Goal: Task Accomplishment & Management: Manage account settings

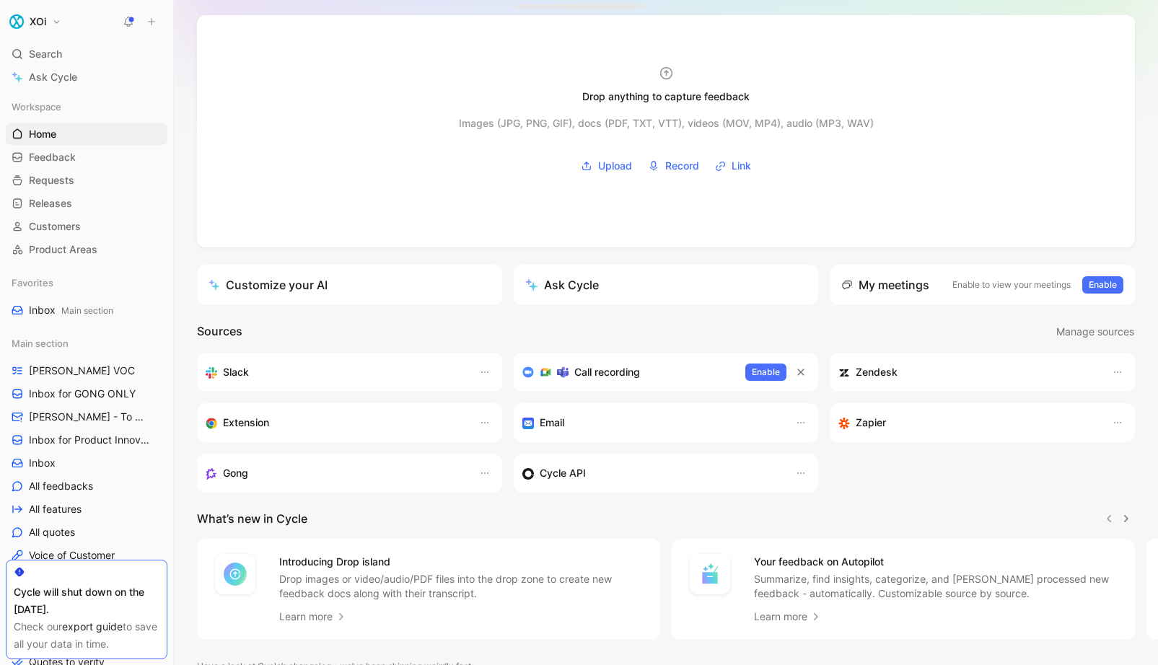
scroll to position [145, 0]
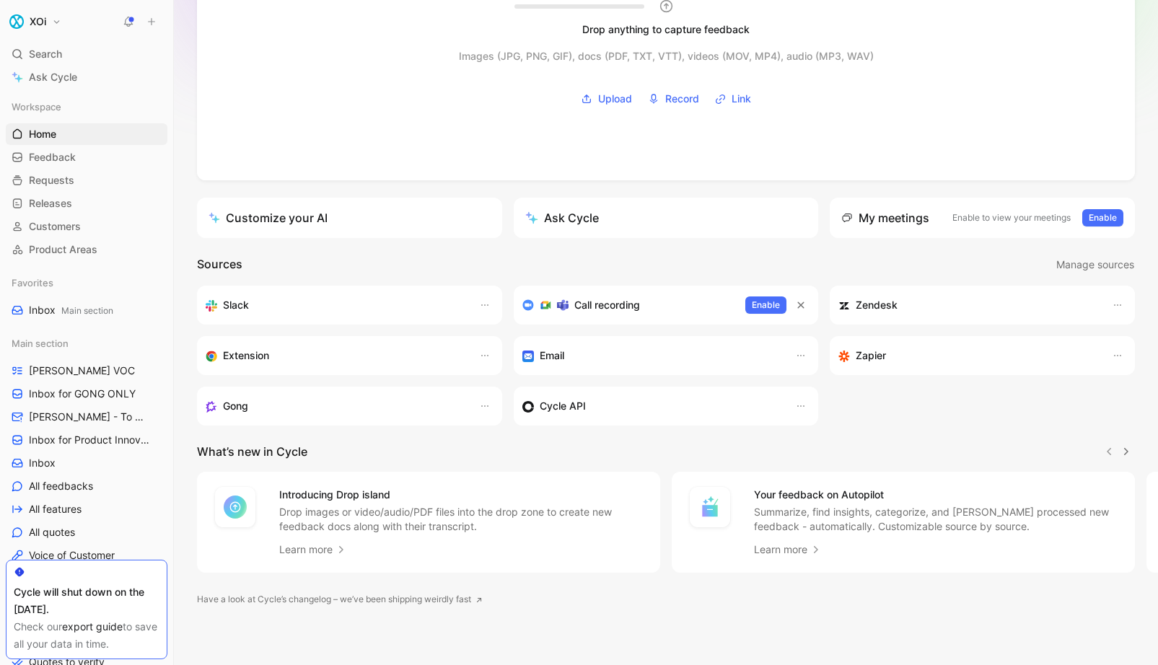
drag, startPoint x: 138, startPoint y: 566, endPoint x: 221, endPoint y: 558, distance: 83.3
click at [221, 558] on div "XOi Search ⌘ K Ask Cycle Workspace Home G then H Feedback G then F Requests G t…" at bounding box center [579, 332] width 1158 height 665
drag, startPoint x: 23, startPoint y: 576, endPoint x: 19, endPoint y: 562, distance: 14.9
click at [19, 562] on div "Cycle will shut down on the [DATE]. Check our export guide to save all your dat…" at bounding box center [87, 610] width 162 height 100
drag, startPoint x: 19, startPoint y: 568, endPoint x: 97, endPoint y: 576, distance: 78.9
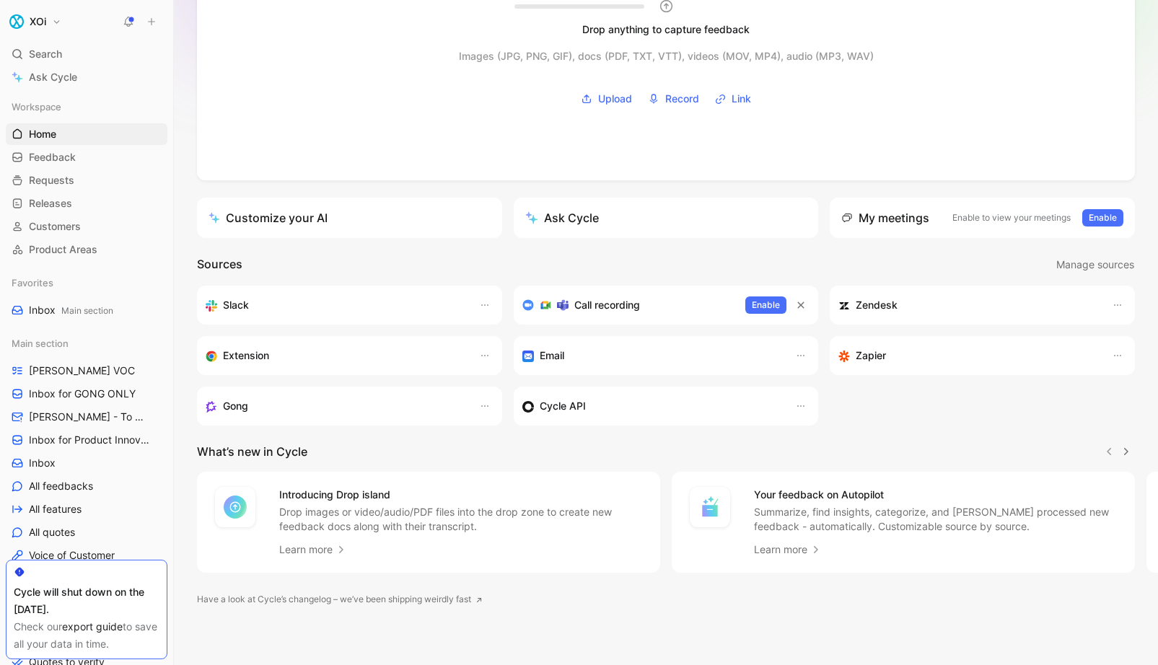
click at [97, 576] on div at bounding box center [87, 572] width 146 height 12
drag, startPoint x: 90, startPoint y: 648, endPoint x: 91, endPoint y: 640, distance: 8.0
click at [90, 646] on div "Check our export guide to save all your data in time." at bounding box center [87, 635] width 146 height 35
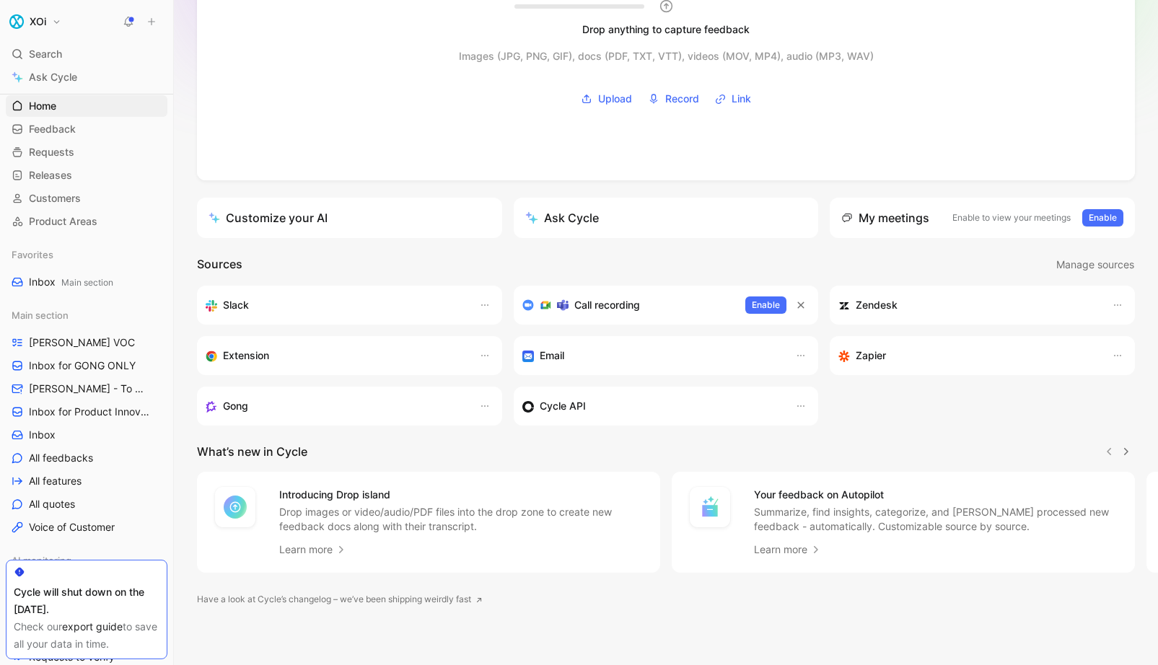
scroll to position [20, 0]
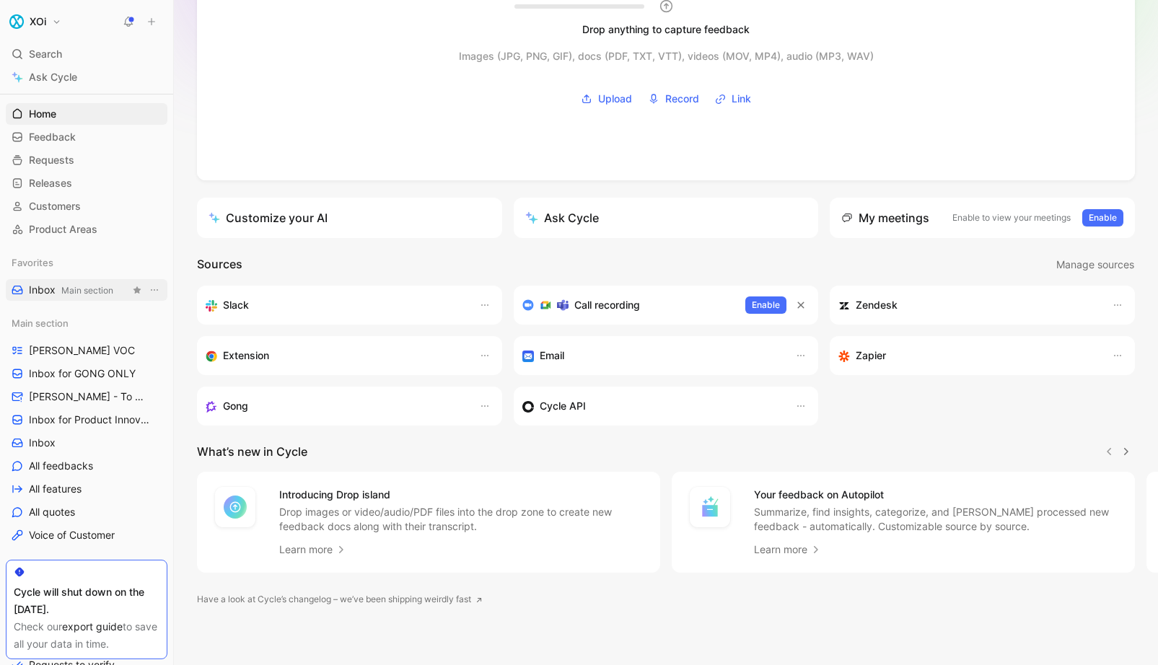
click at [93, 293] on span "Main section" at bounding box center [87, 290] width 52 height 11
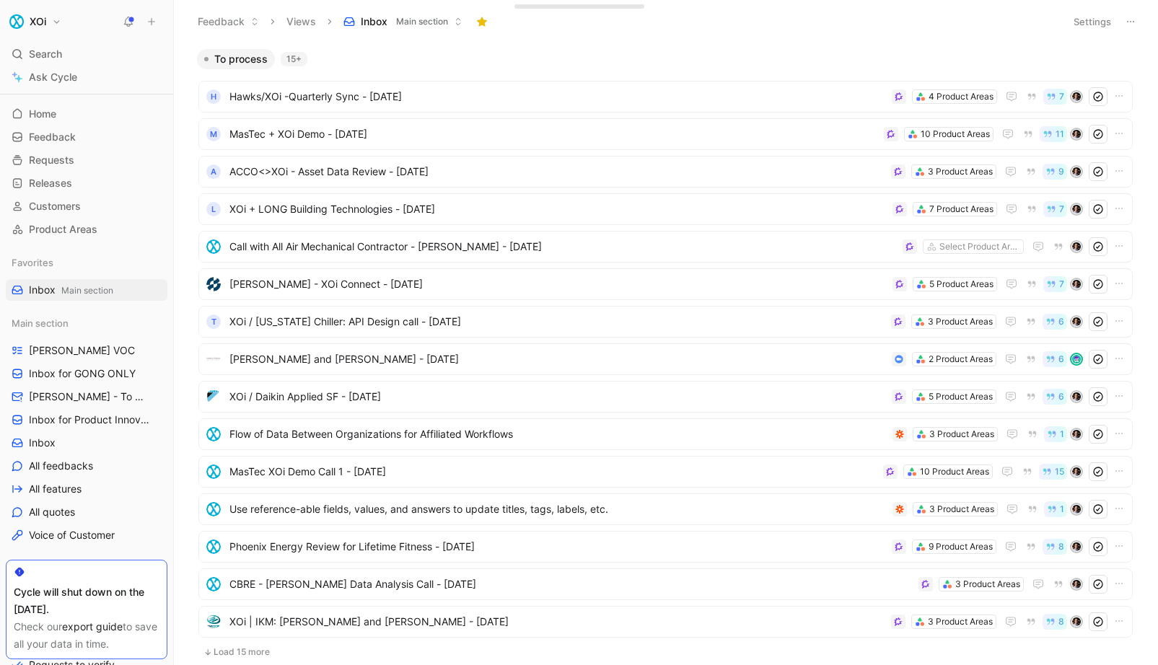
click at [422, 23] on span "Main section" at bounding box center [422, 21] width 52 height 14
click at [1132, 22] on icon at bounding box center [1130, 22] width 12 height 12
click at [1089, 24] on button "Settings" at bounding box center [1092, 22] width 50 height 20
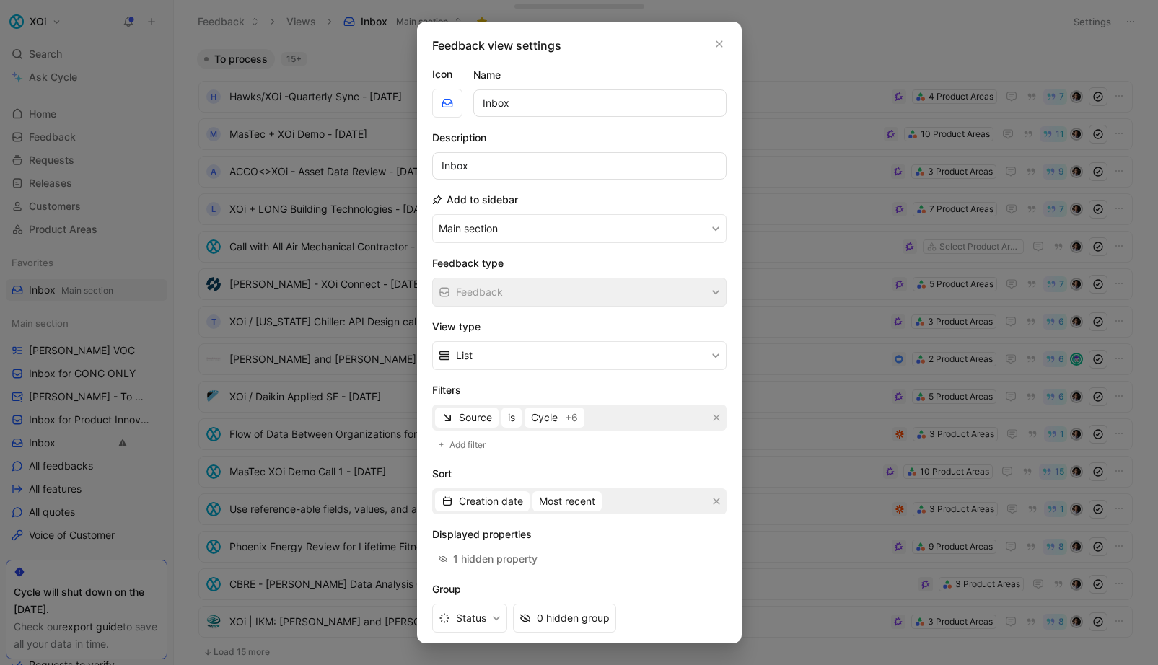
click at [901, 46] on div at bounding box center [579, 332] width 1158 height 665
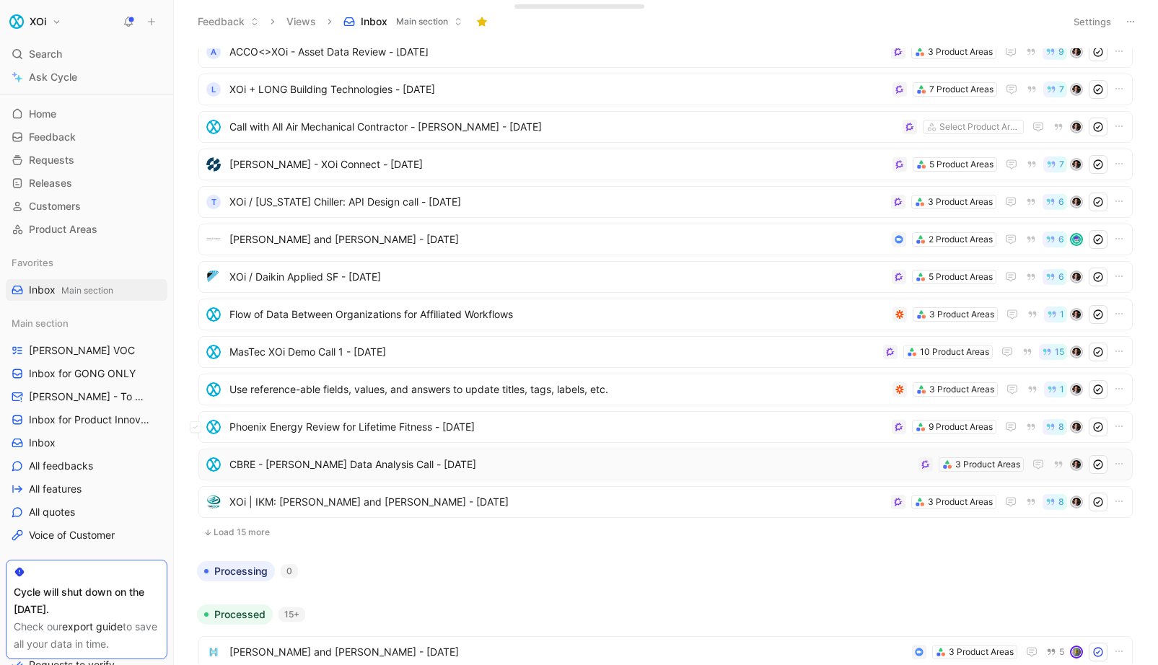
scroll to position [133, 0]
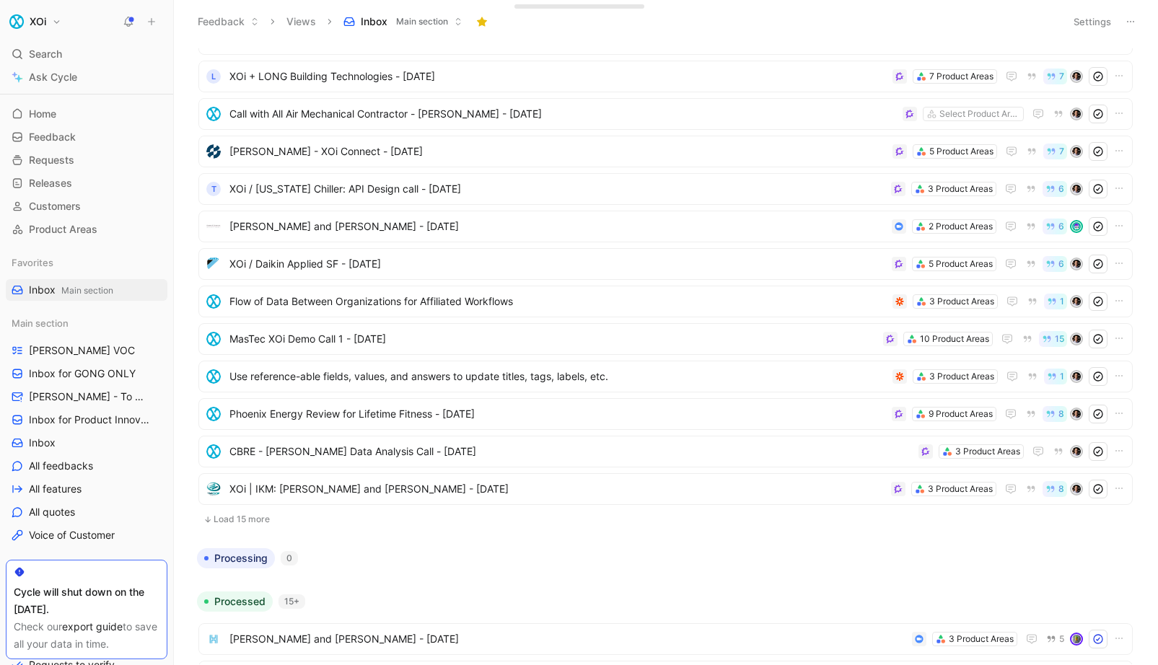
click at [237, 516] on button "Load 15 more" at bounding box center [665, 519] width 934 height 17
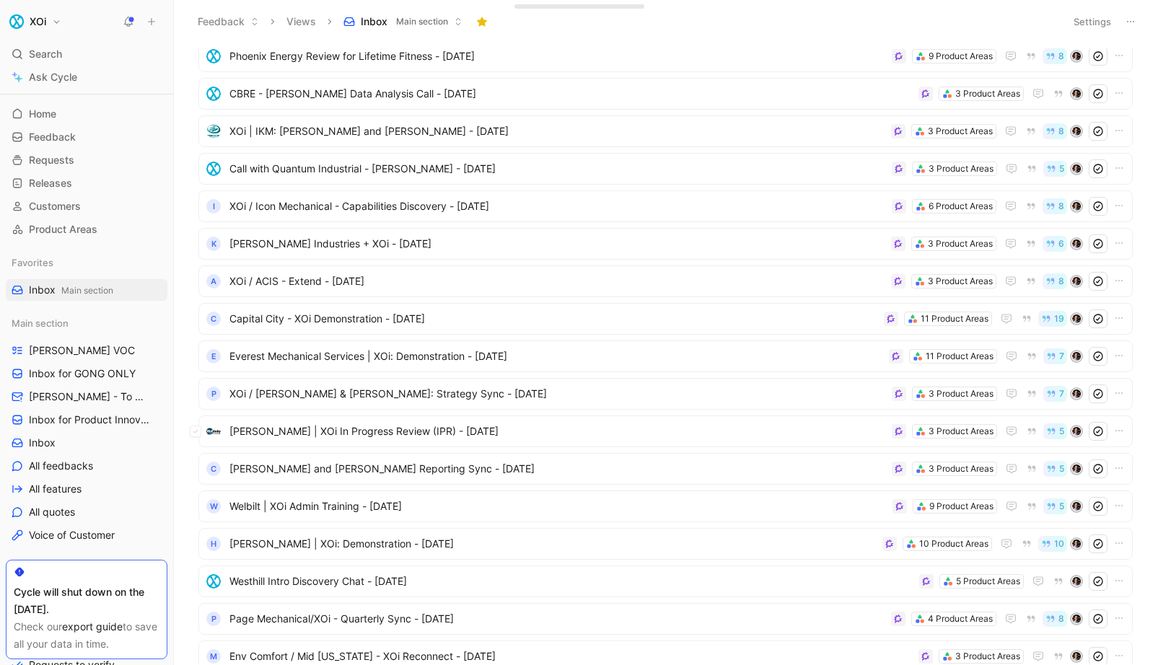
scroll to position [736, 0]
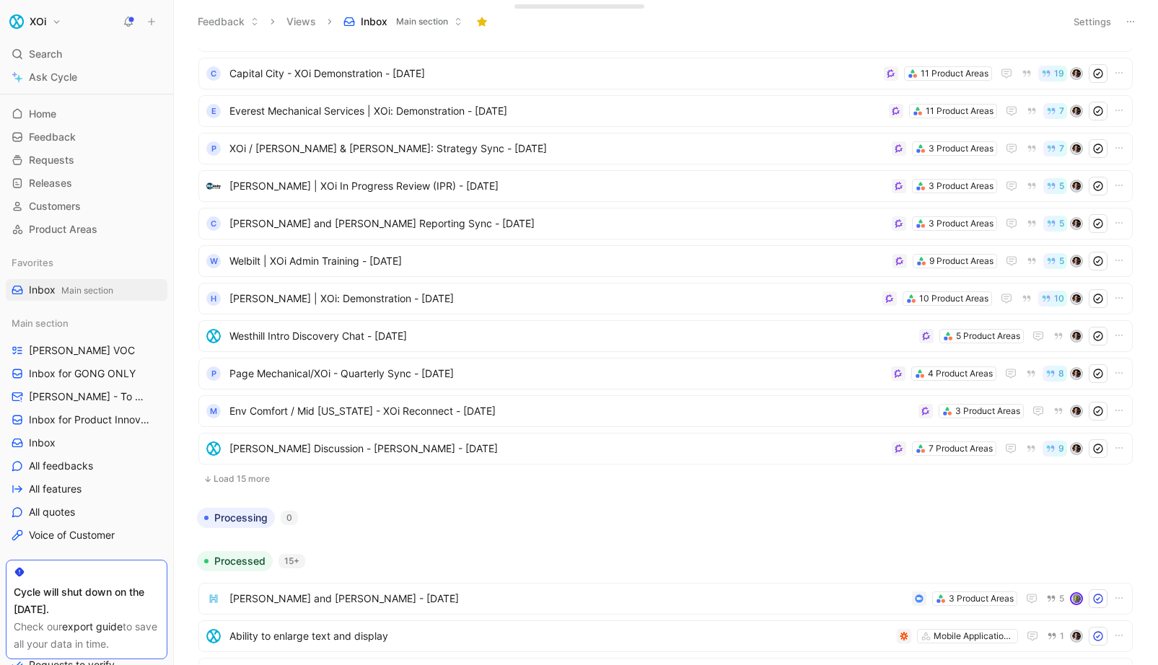
click at [239, 480] on button "Load 15 more" at bounding box center [665, 478] width 934 height 17
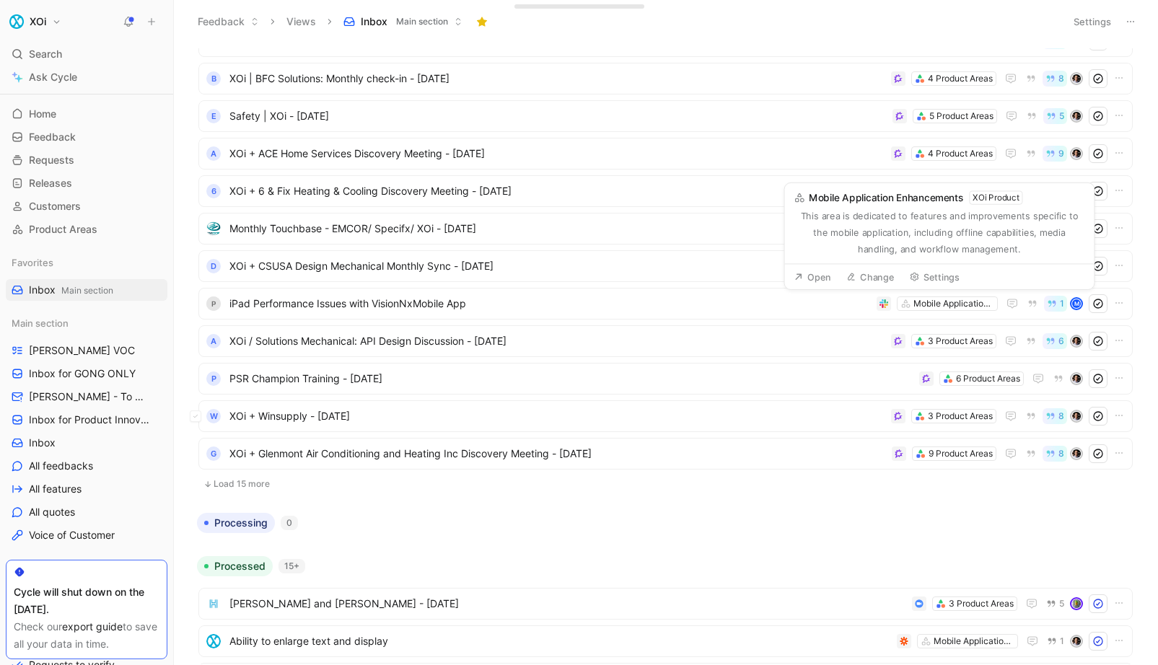
scroll to position [1294, 0]
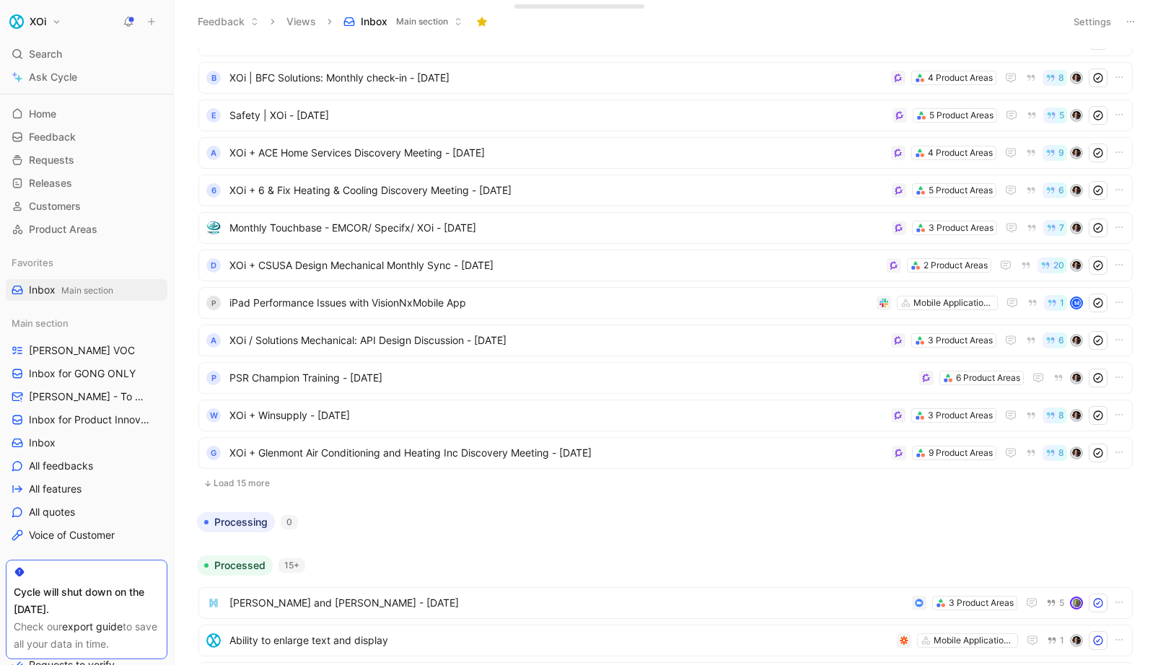
click at [240, 485] on button "Load 15 more" at bounding box center [665, 483] width 934 height 17
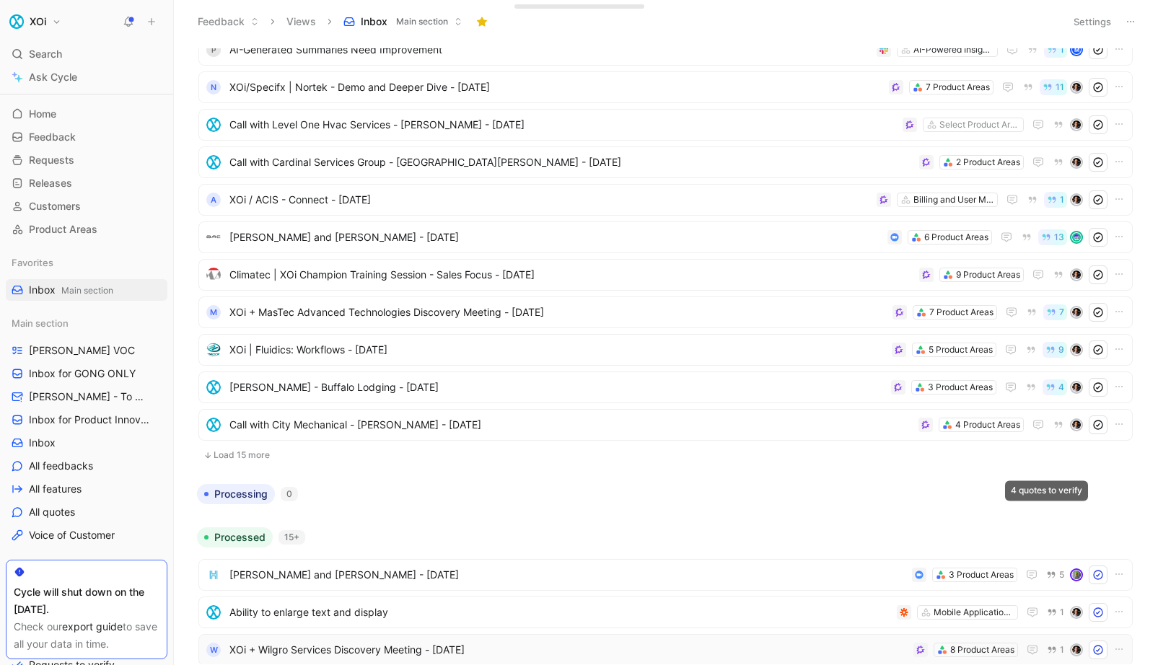
scroll to position [1970, 0]
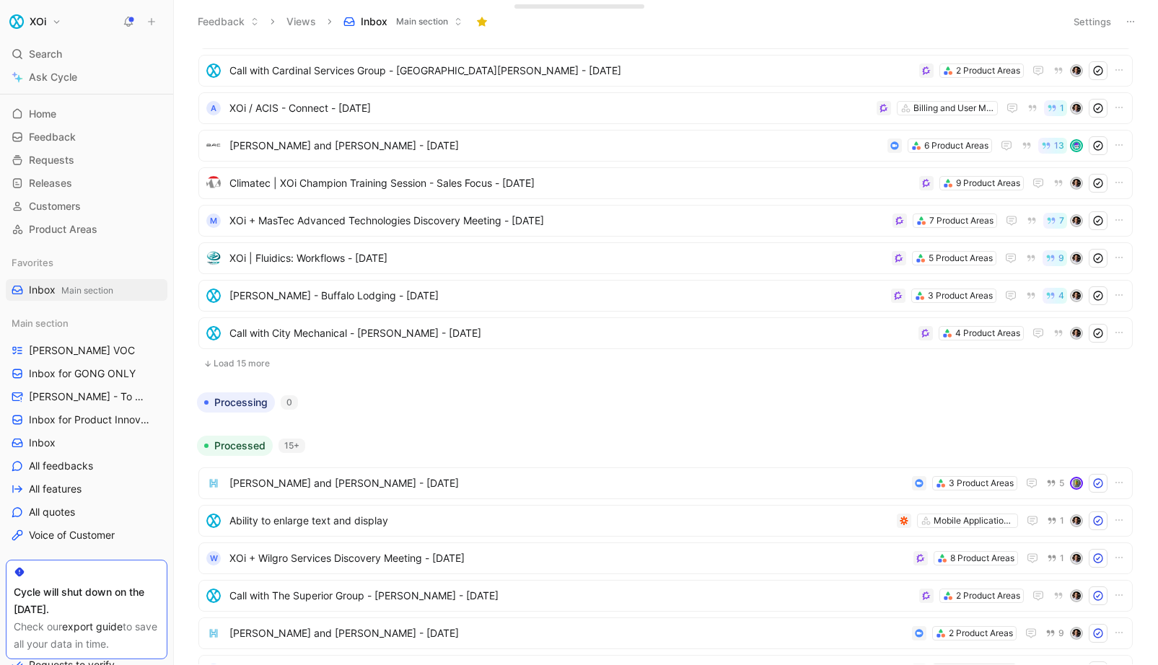
click at [250, 364] on button "Load 15 more" at bounding box center [665, 363] width 934 height 17
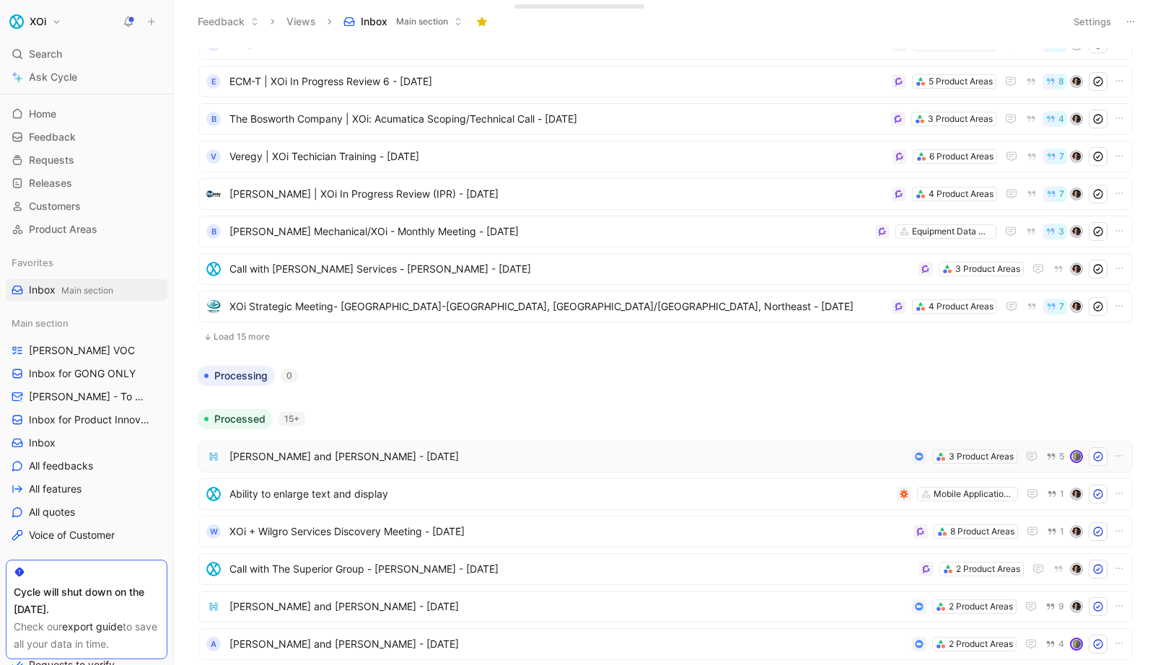
scroll to position [2569, 0]
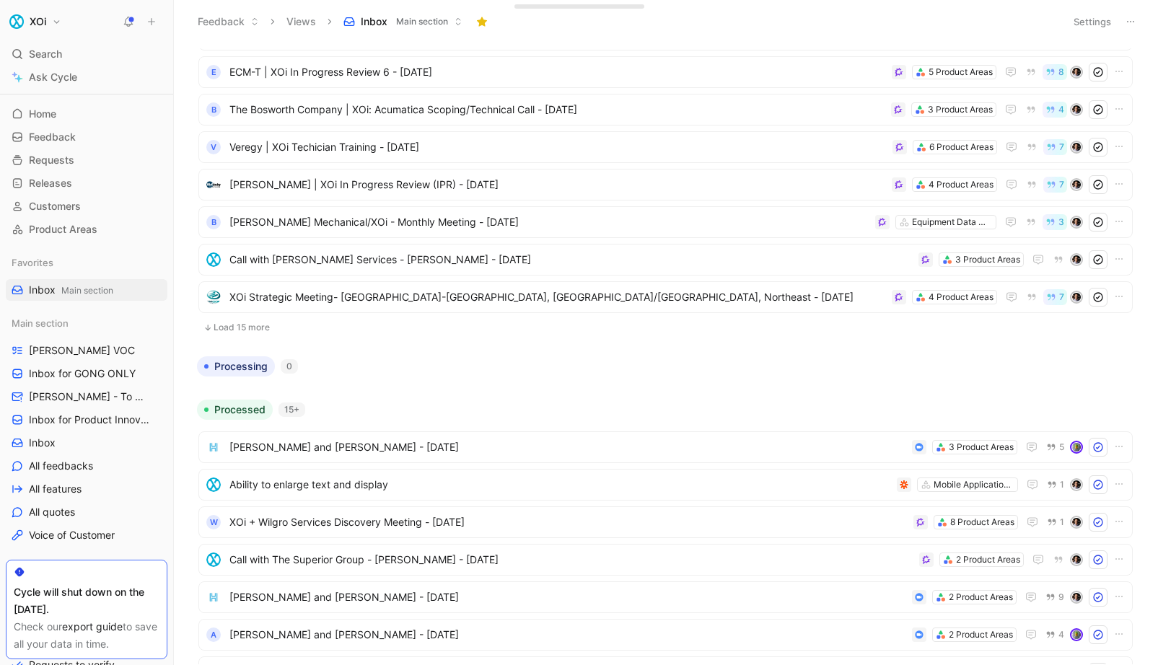
click at [219, 324] on button "Load 15 more" at bounding box center [665, 327] width 934 height 17
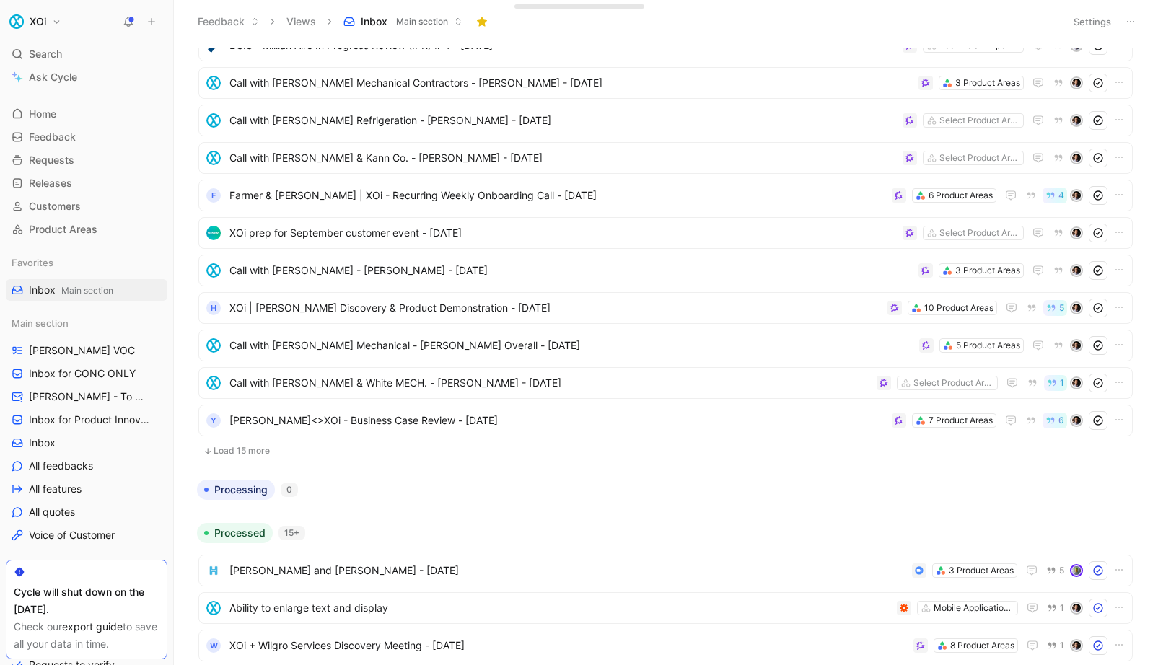
scroll to position [3015, 0]
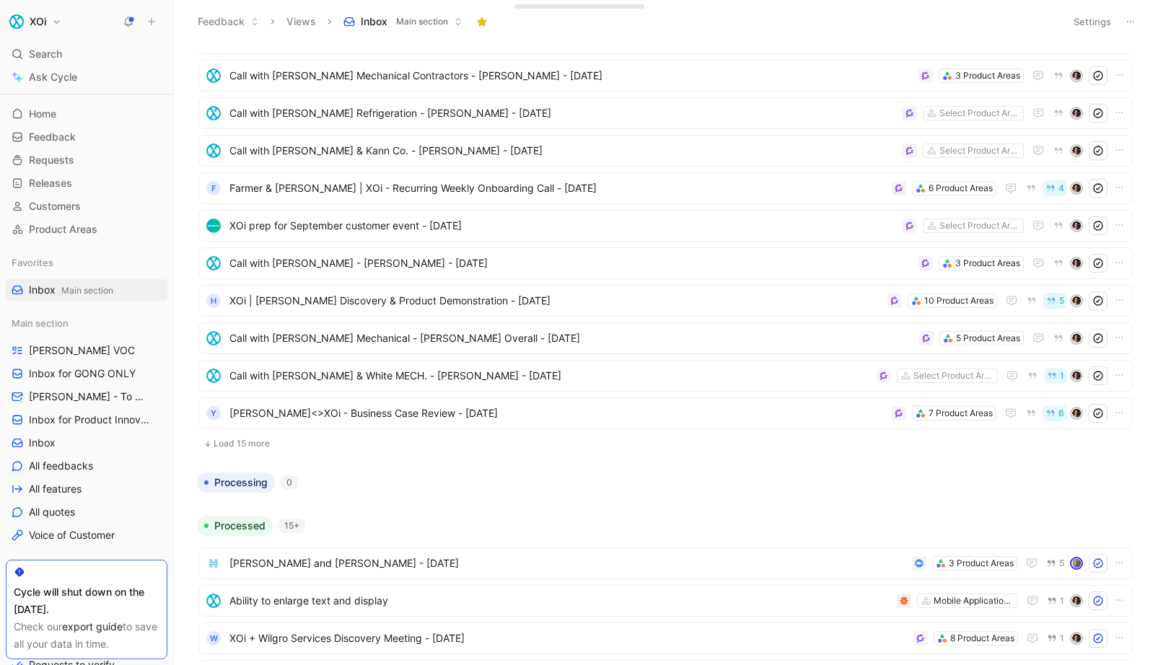
click at [224, 441] on button "Load 15 more" at bounding box center [665, 443] width 934 height 17
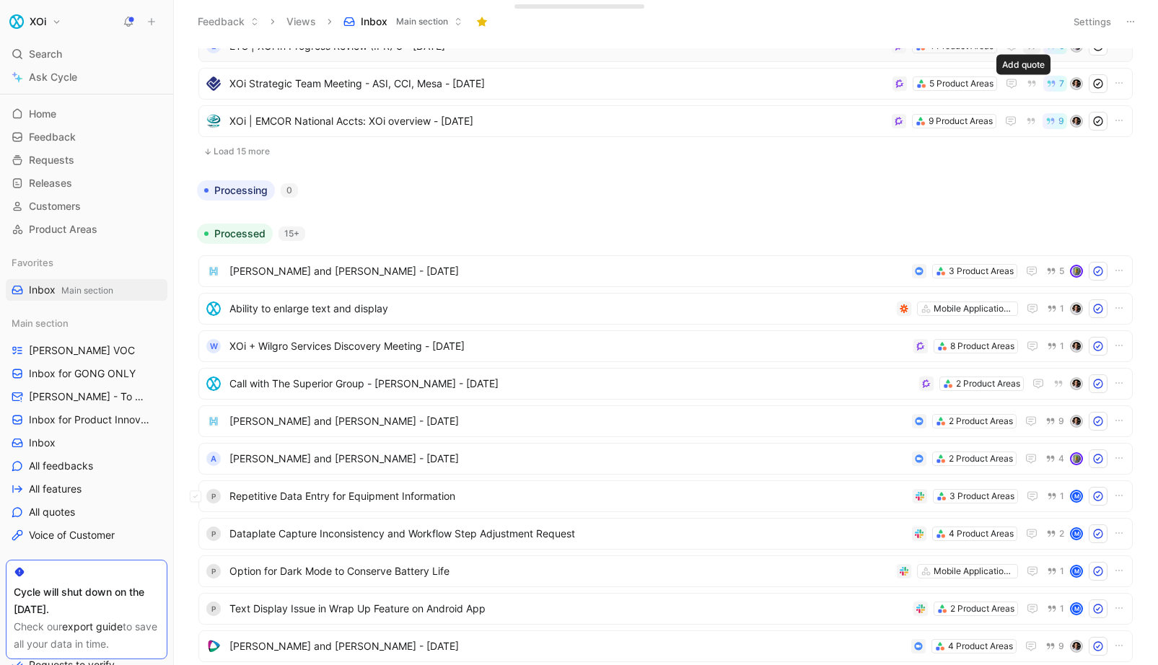
scroll to position [3882, 0]
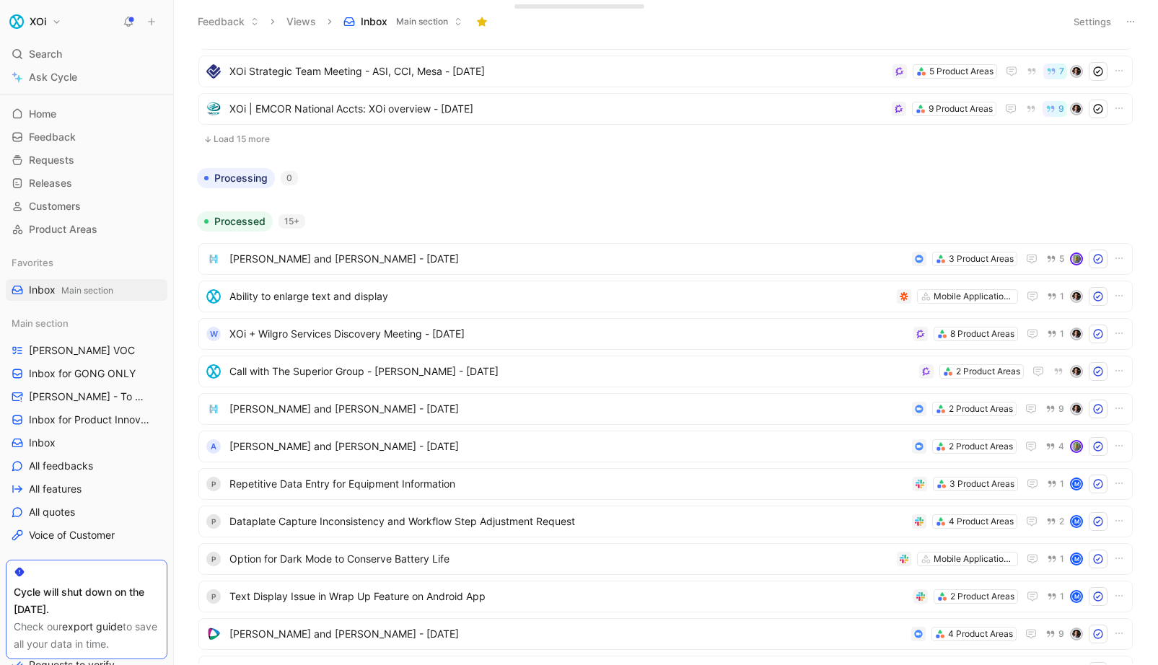
click at [224, 138] on button "Load 15 more" at bounding box center [665, 139] width 934 height 17
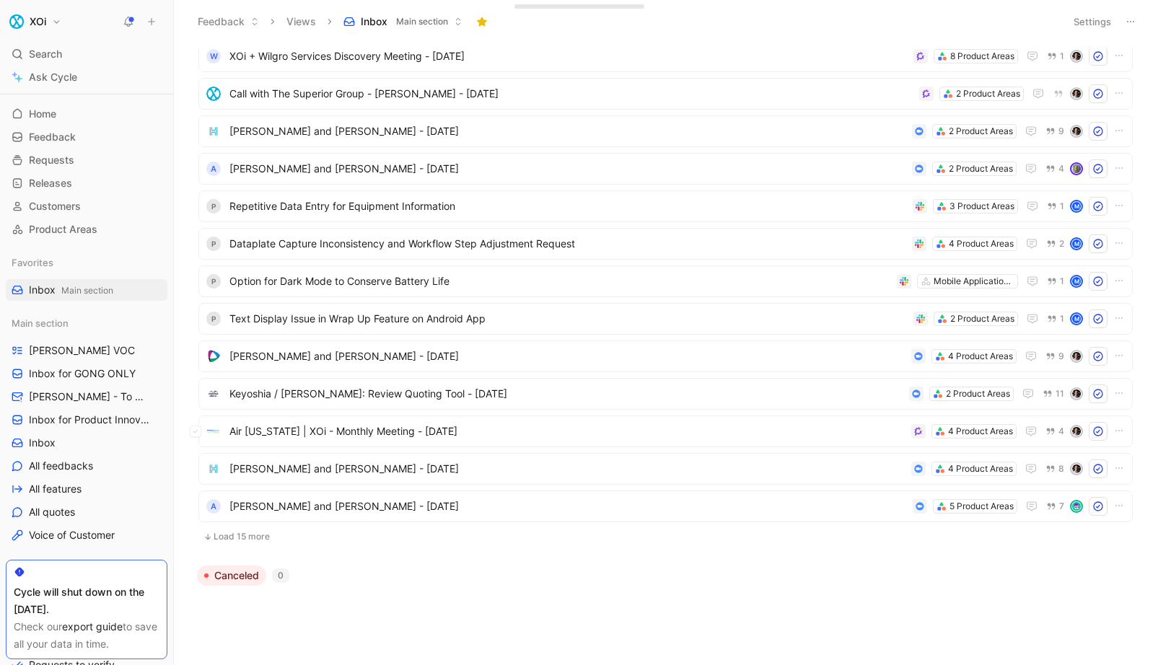
scroll to position [4727, 0]
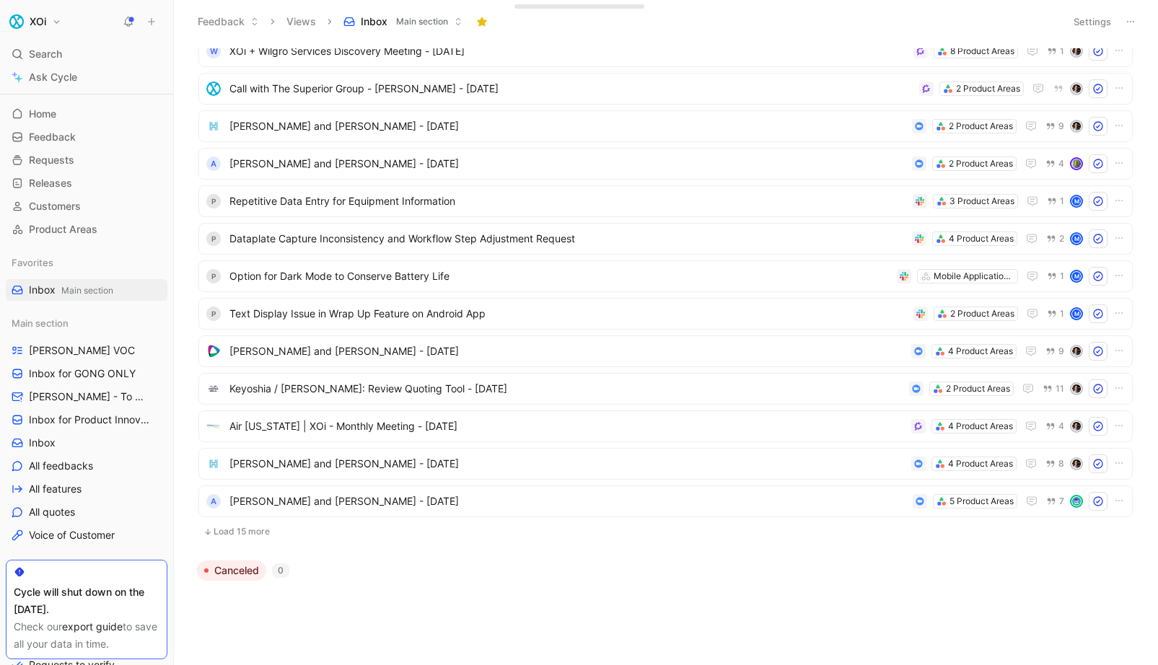
click at [878, 565] on div "Canceled 0" at bounding box center [665, 570] width 948 height 20
click at [214, 534] on button "Load 15 more" at bounding box center [665, 531] width 934 height 17
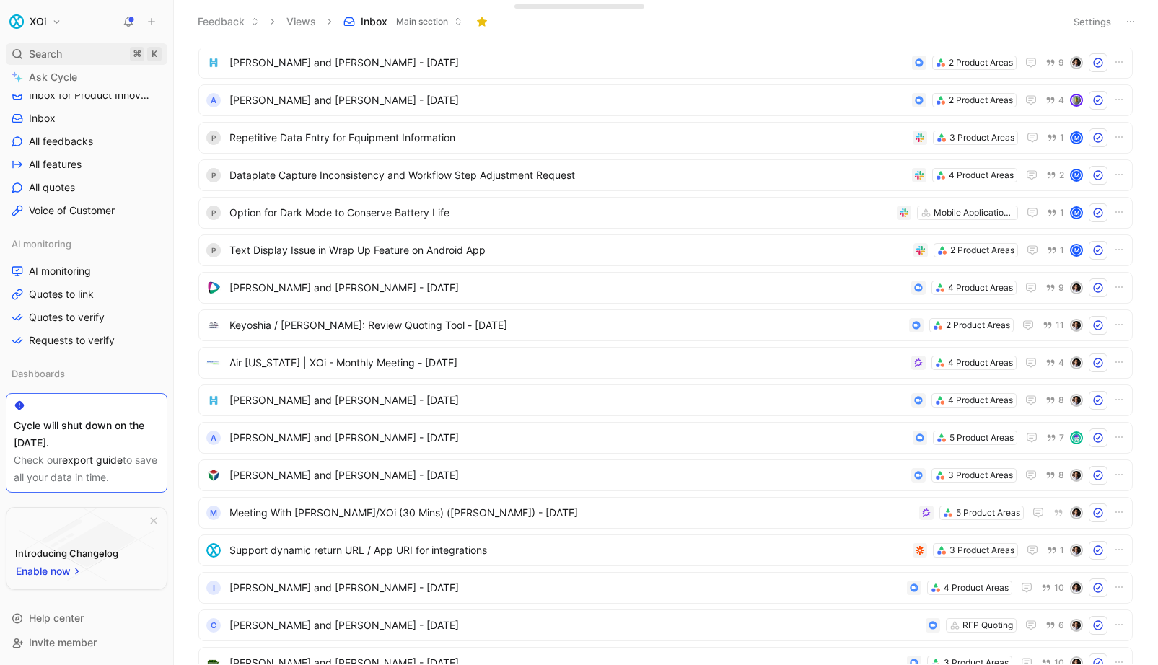
scroll to position [0, 0]
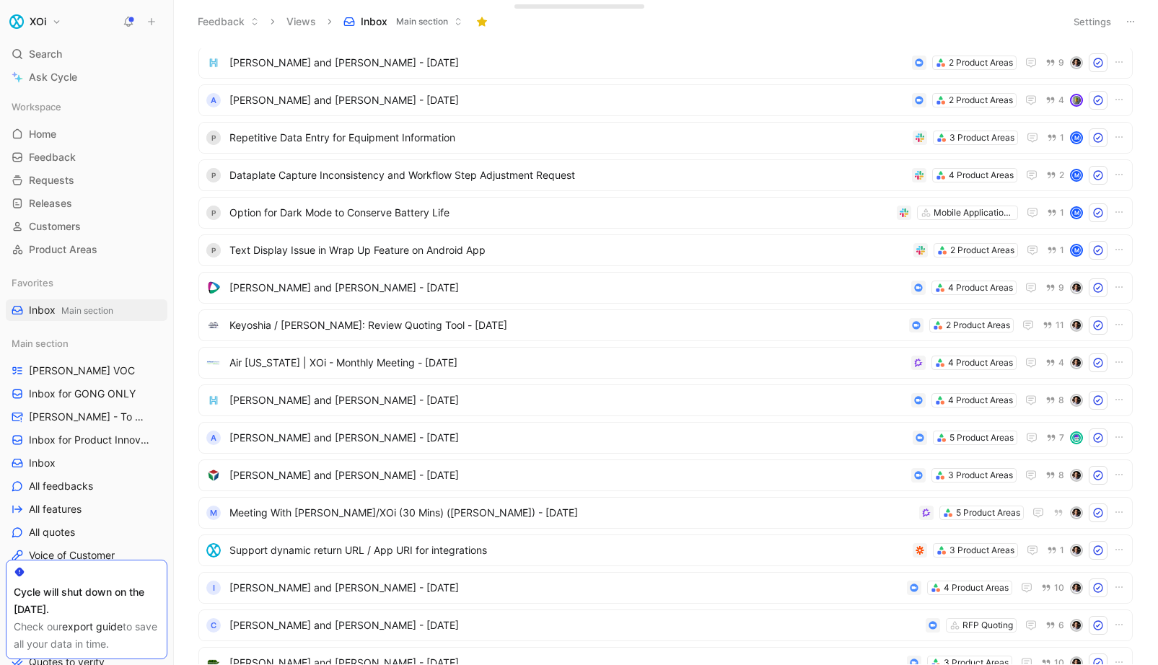
click at [47, 29] on button "XOi" at bounding box center [35, 22] width 59 height 20
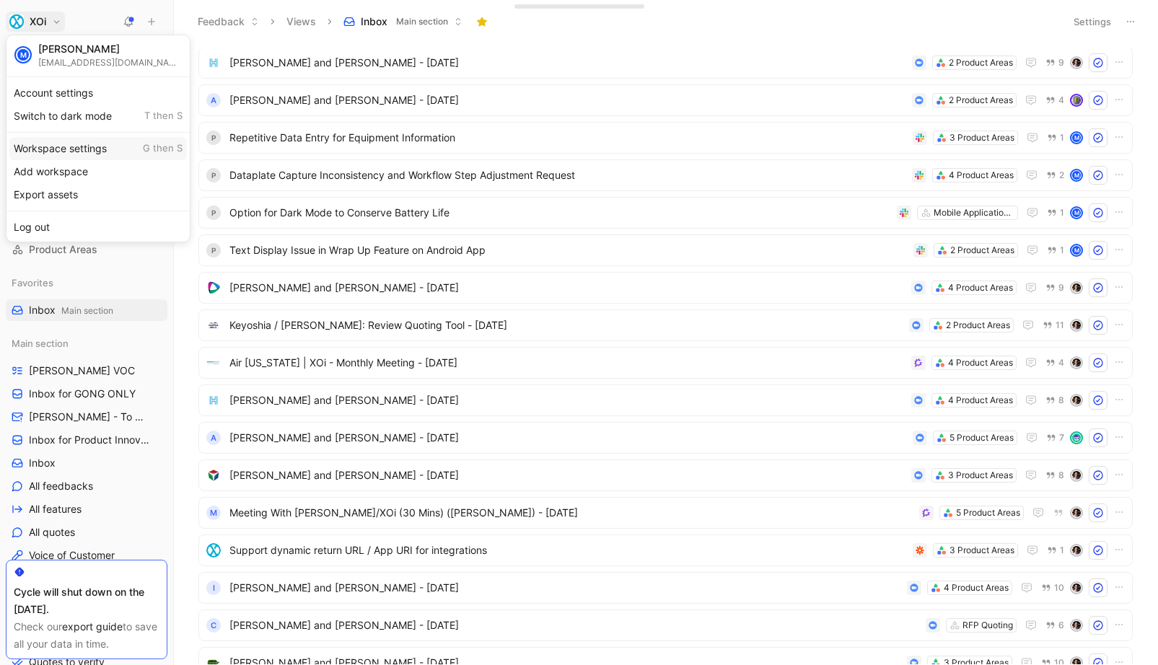
click at [89, 149] on div "Workspace settings G then S" at bounding box center [97, 148] width 177 height 23
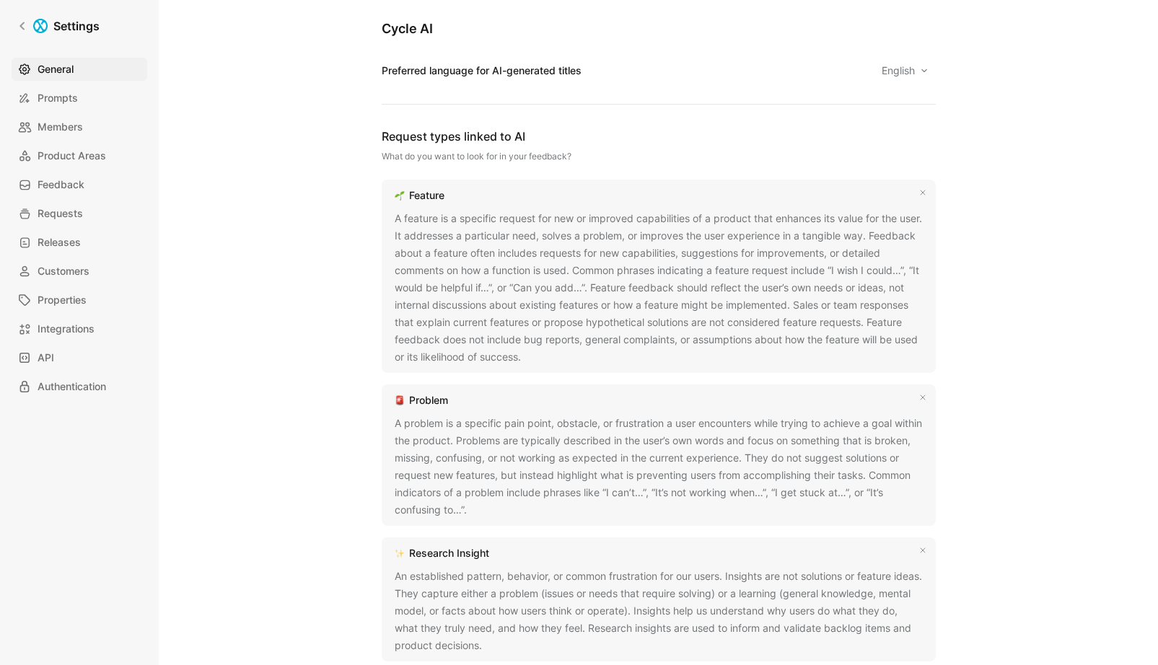
scroll to position [913, 0]
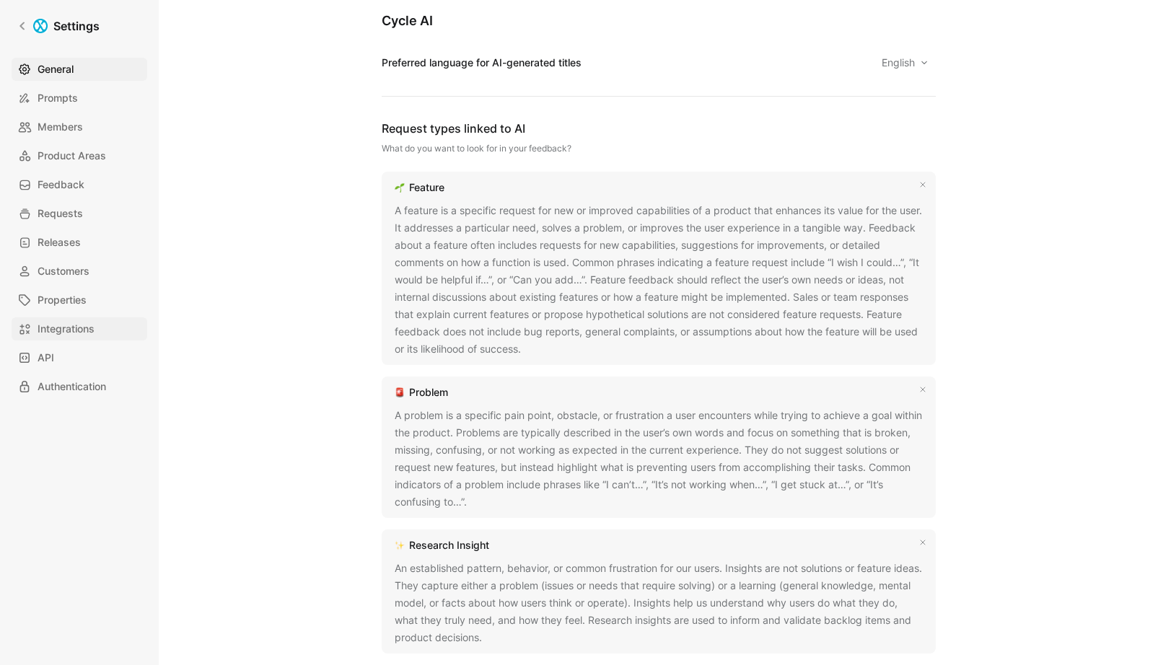
click at [94, 335] on span "Integrations" at bounding box center [66, 328] width 57 height 17
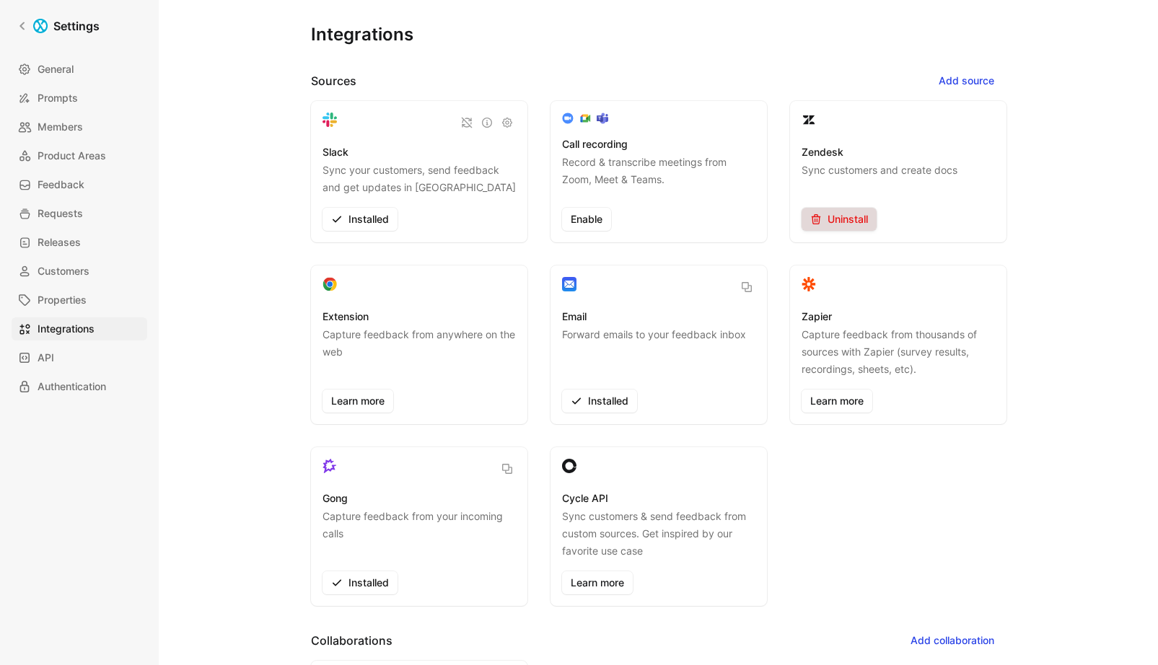
click at [829, 223] on span "Uninstall" at bounding box center [839, 219] width 58 height 17
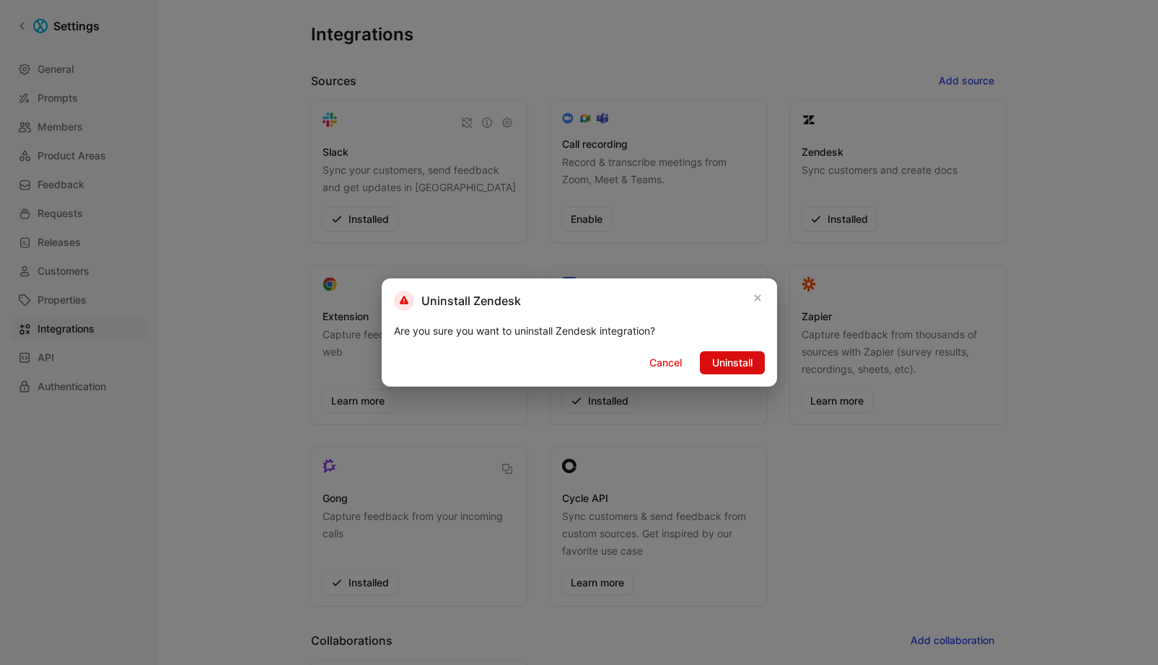
click at [756, 370] on button "Uninstall" at bounding box center [732, 362] width 65 height 23
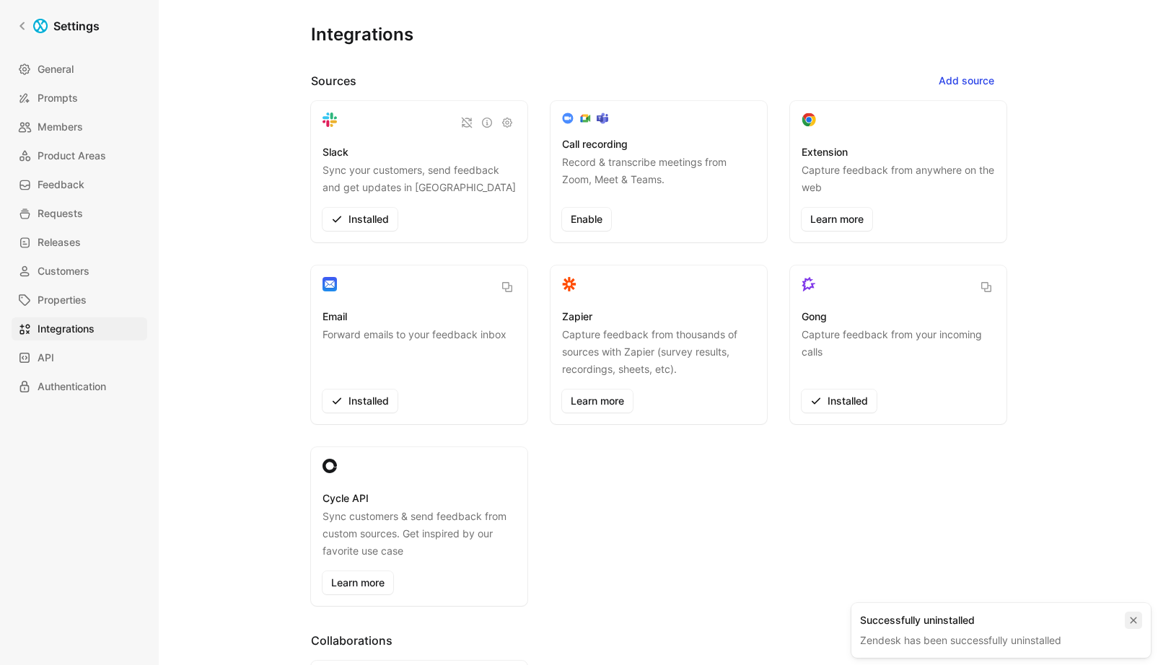
click at [1137, 619] on icon "button" at bounding box center [1133, 620] width 9 height 9
click at [348, 403] on span "Uninstall" at bounding box center [360, 400] width 58 height 17
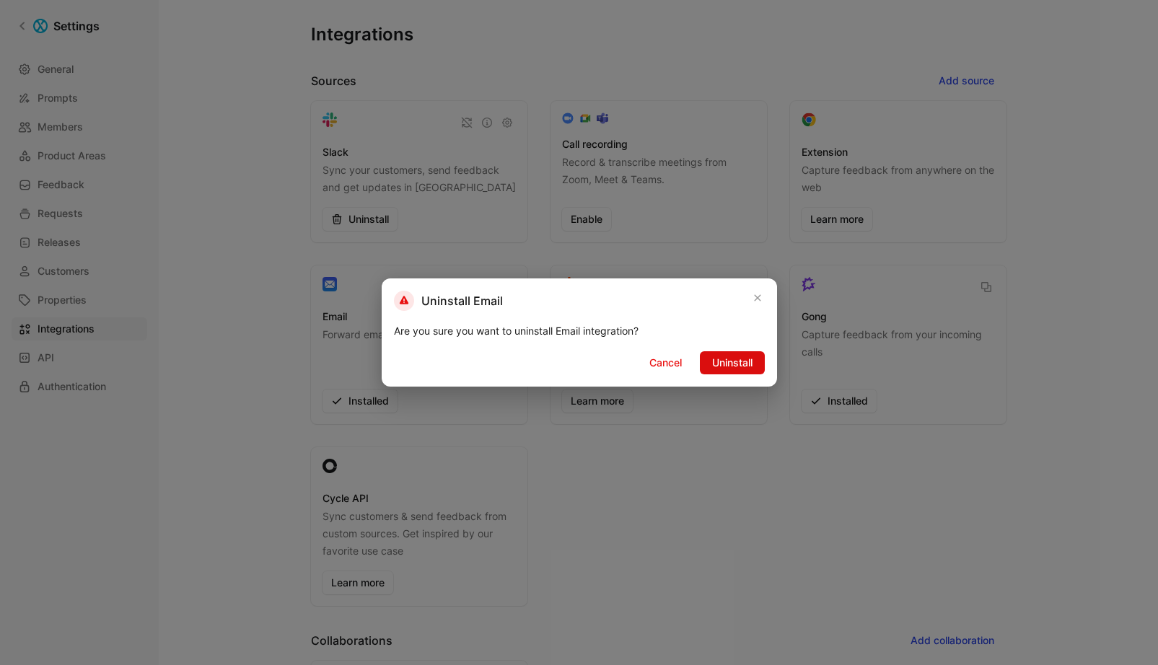
click at [729, 364] on span "Uninstall" at bounding box center [732, 362] width 40 height 17
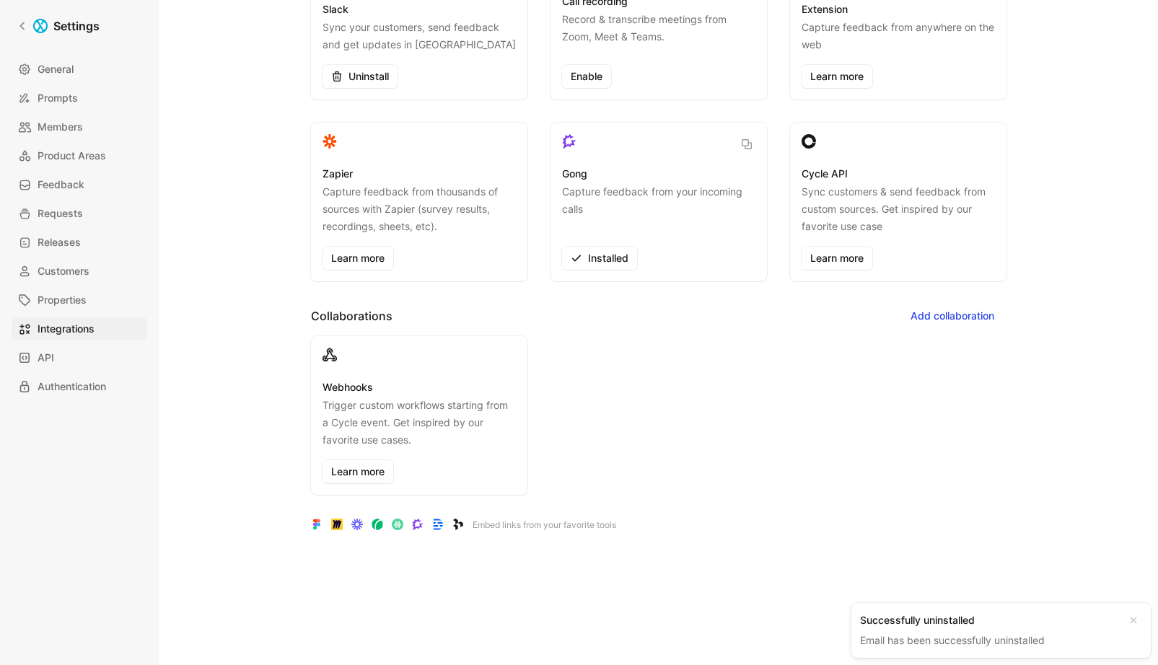
scroll to position [219, 0]
